Goal: Contribute content

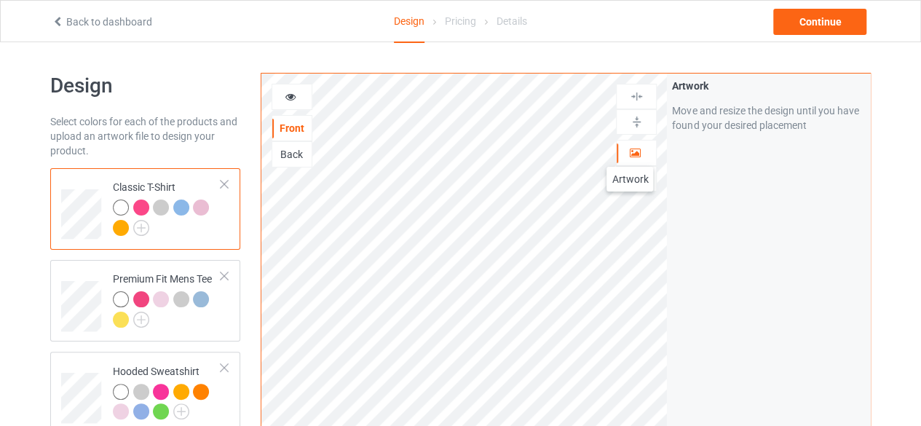
click at [630, 152] on icon at bounding box center [635, 151] width 12 height 10
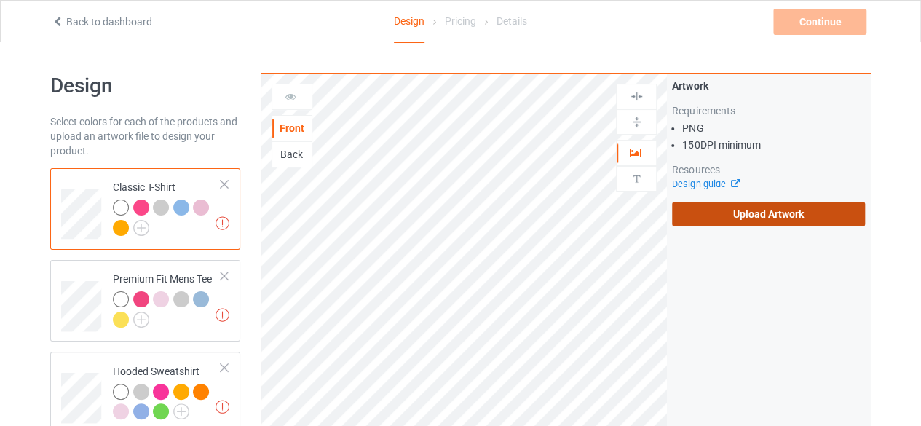
click at [796, 211] on label "Upload Artwork" at bounding box center [768, 214] width 193 height 25
click at [0, 0] on input "Upload Artwork" at bounding box center [0, 0] width 0 height 0
click at [706, 211] on label "Upload Artwork" at bounding box center [768, 214] width 193 height 25
click at [0, 0] on input "Upload Artwork" at bounding box center [0, 0] width 0 height 0
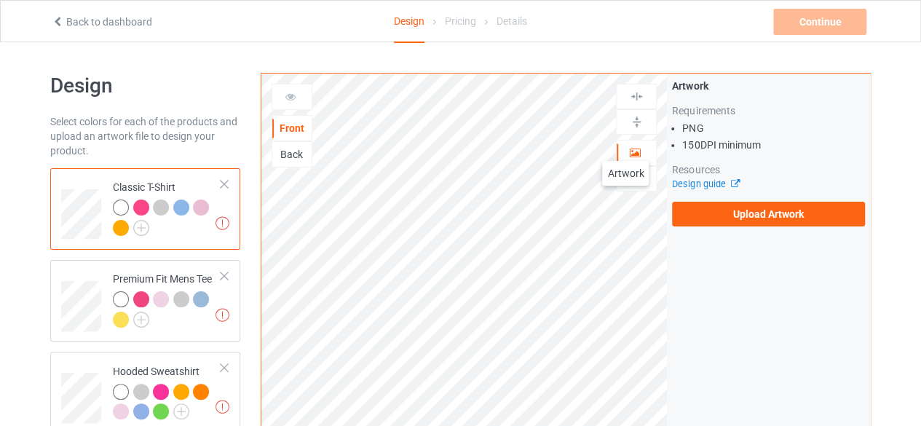
click at [628, 146] on div at bounding box center [636, 153] width 39 height 15
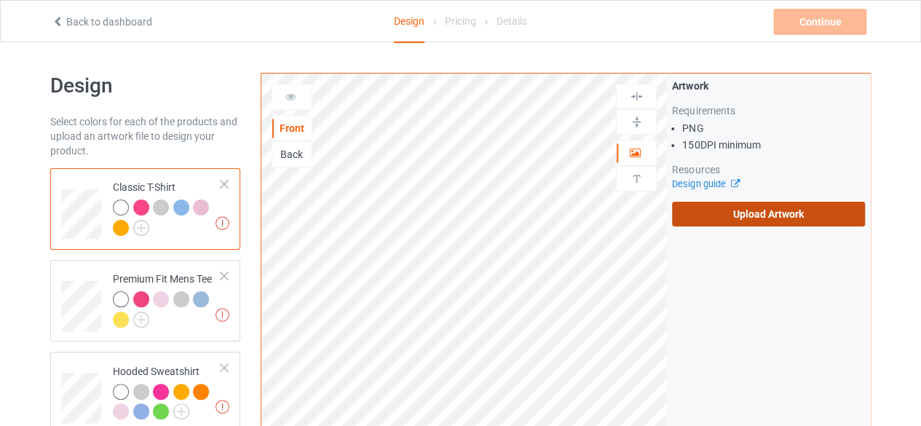
click at [713, 207] on label "Upload Artwork" at bounding box center [768, 214] width 193 height 25
click at [0, 0] on input "Upload Artwork" at bounding box center [0, 0] width 0 height 0
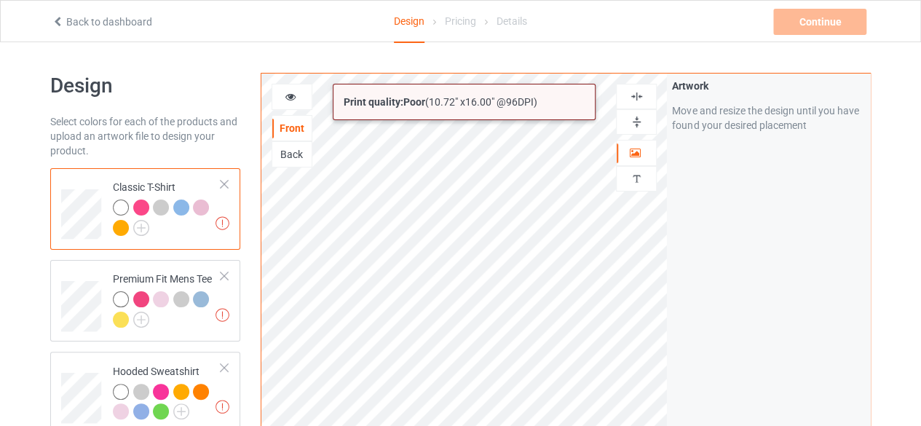
click at [593, 425] on html "Back to dashboard Design Pricing Details Continue Artwork resolution lower than…" at bounding box center [460, 213] width 921 height 426
